Goal: Task Accomplishment & Management: Manage account settings

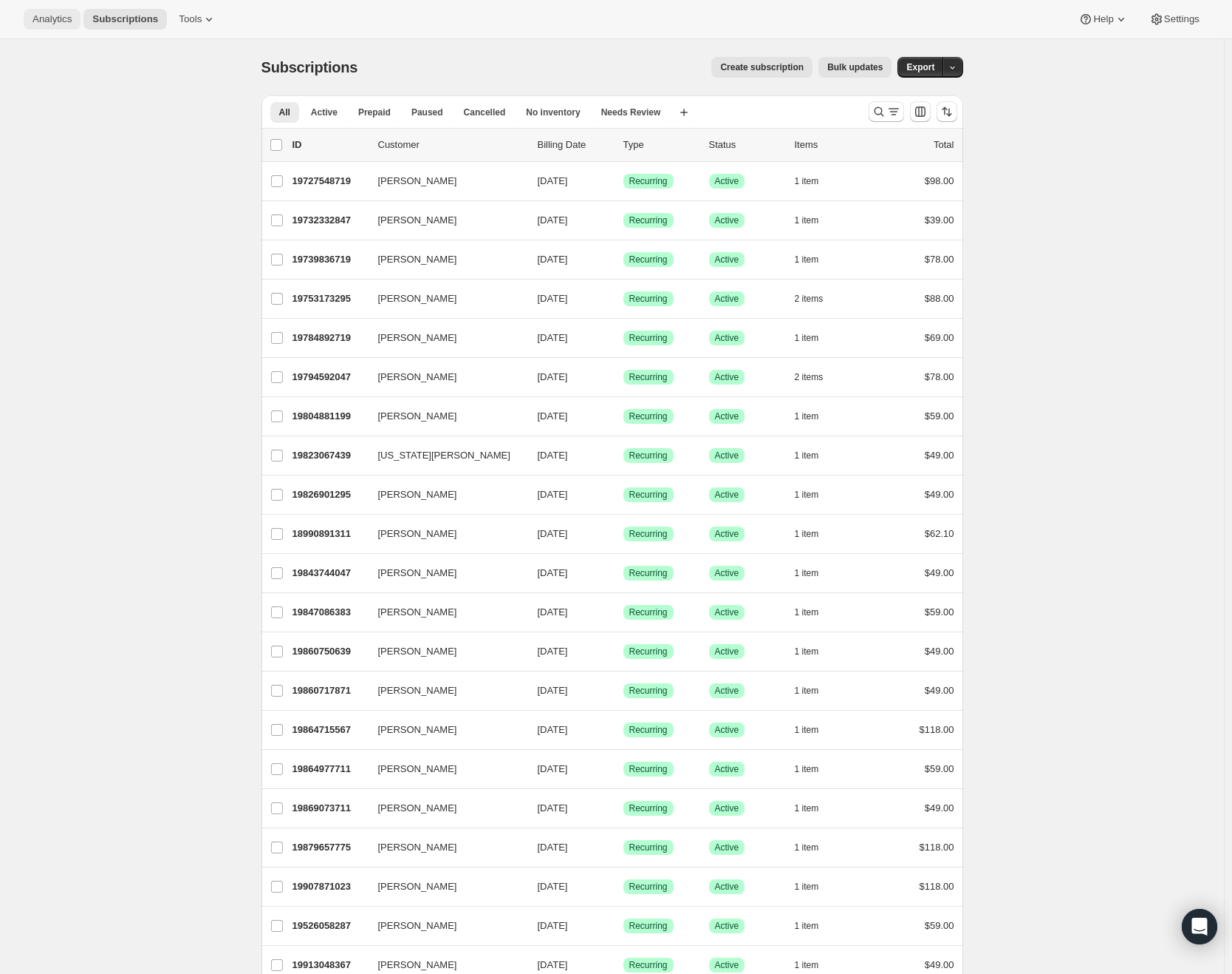
click at [55, 19] on span "Analytics" at bounding box center [52, 19] width 40 height 12
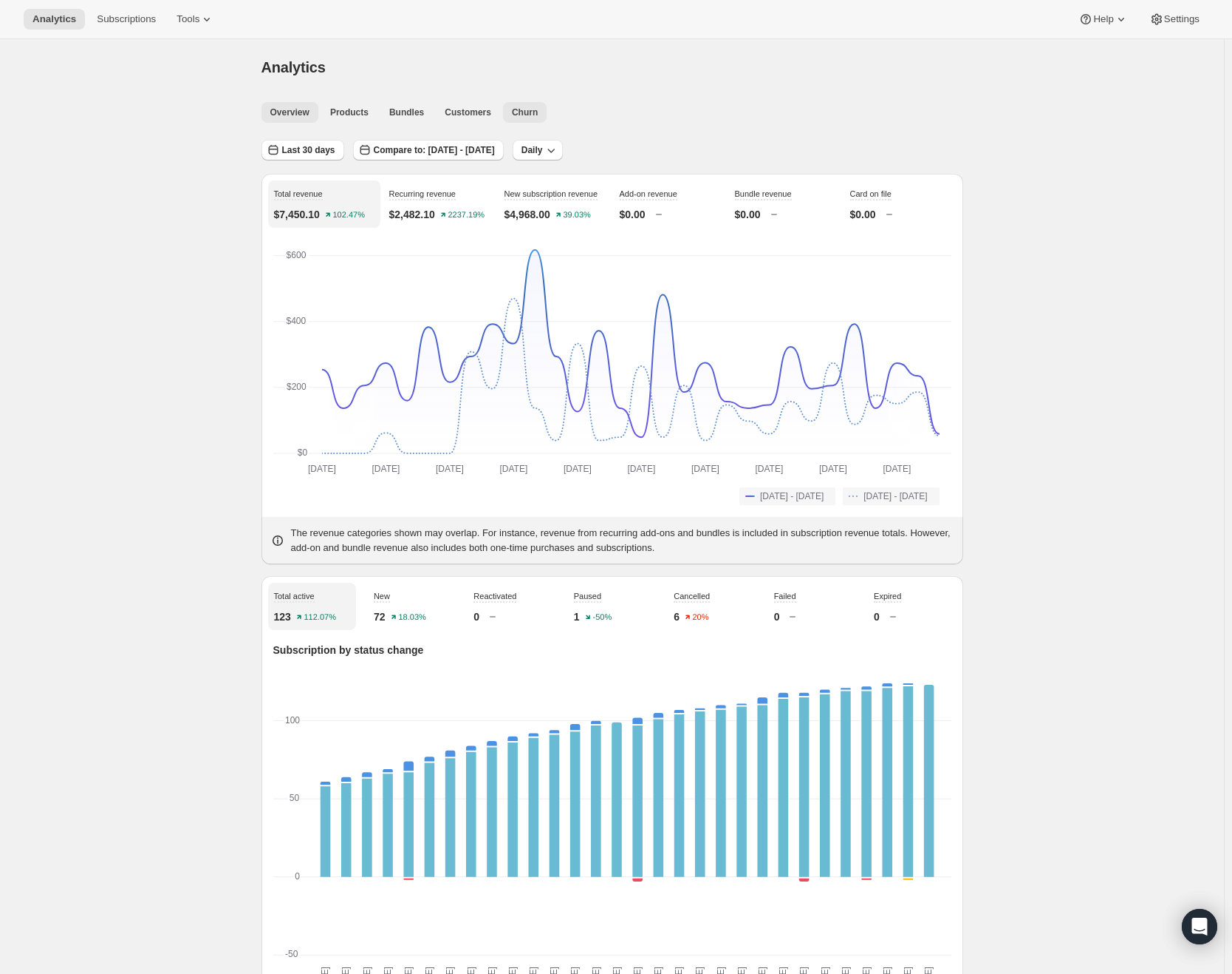
click at [538, 110] on span "Churn" at bounding box center [524, 112] width 25 height 12
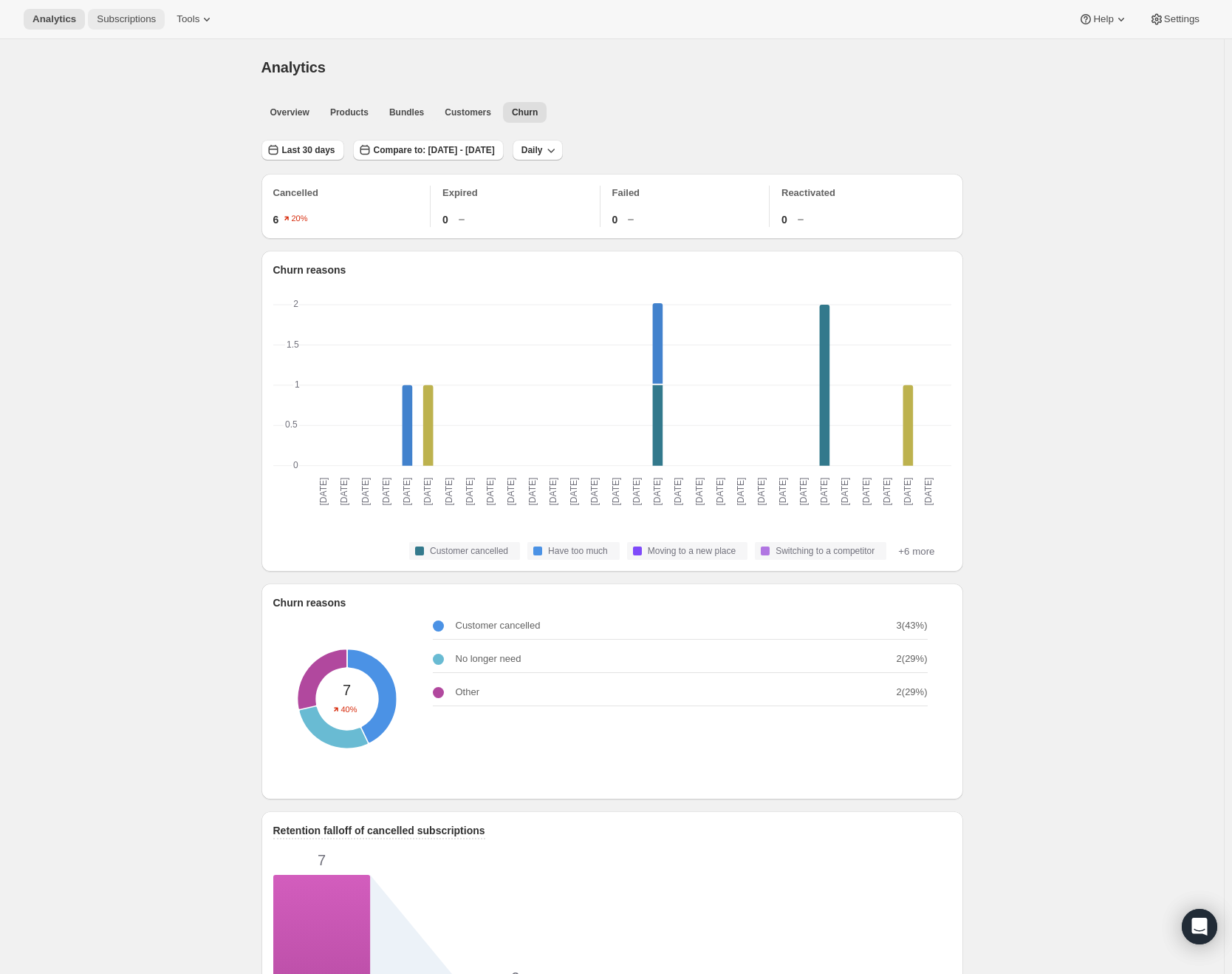
click at [152, 22] on span "Subscriptions" at bounding box center [126, 19] width 59 height 12
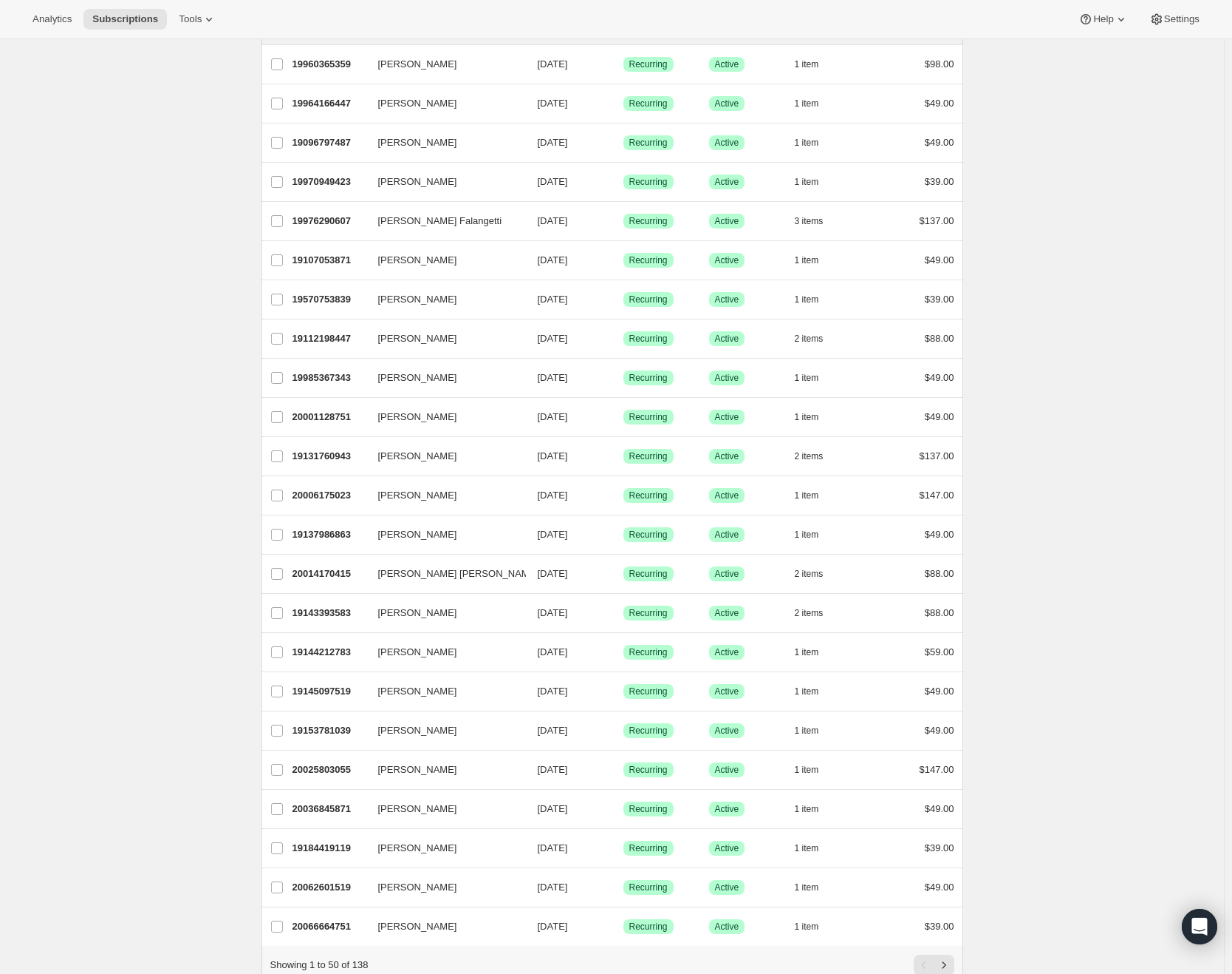
scroll to position [1240, 0]
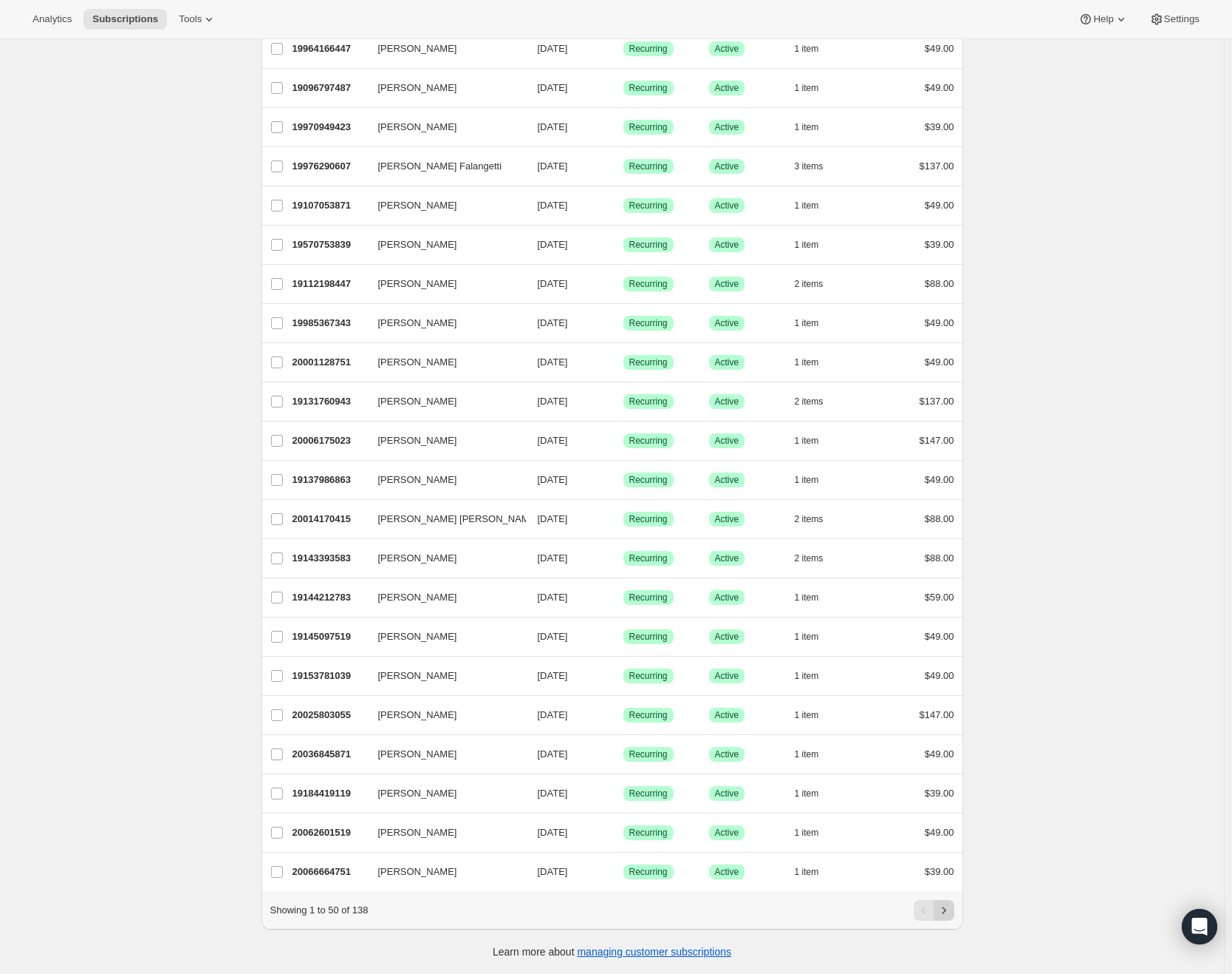
click at [952, 910] on icon "Next" at bounding box center [944, 910] width 15 height 15
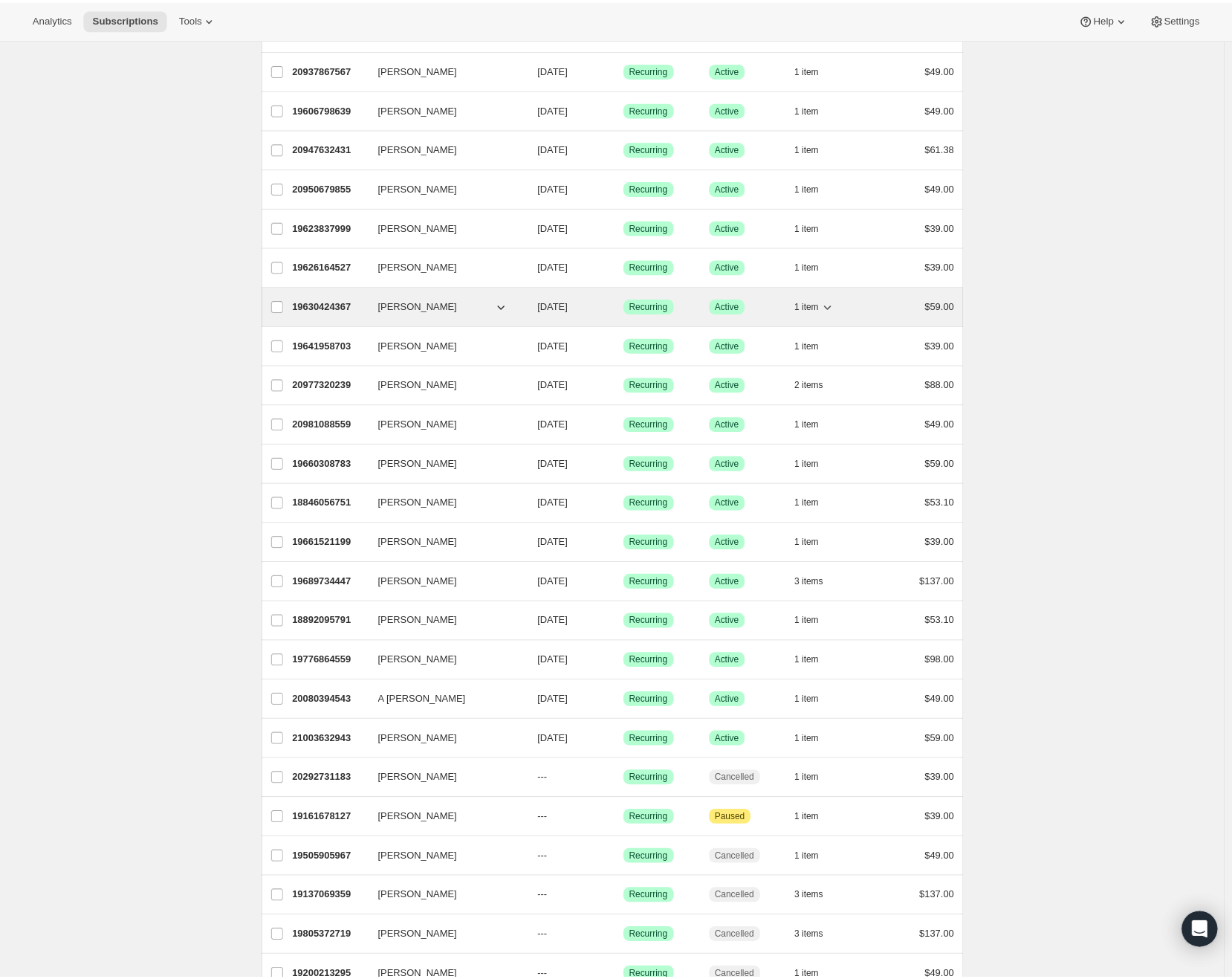
scroll to position [372, 0]
